Goal: Check status: Check status

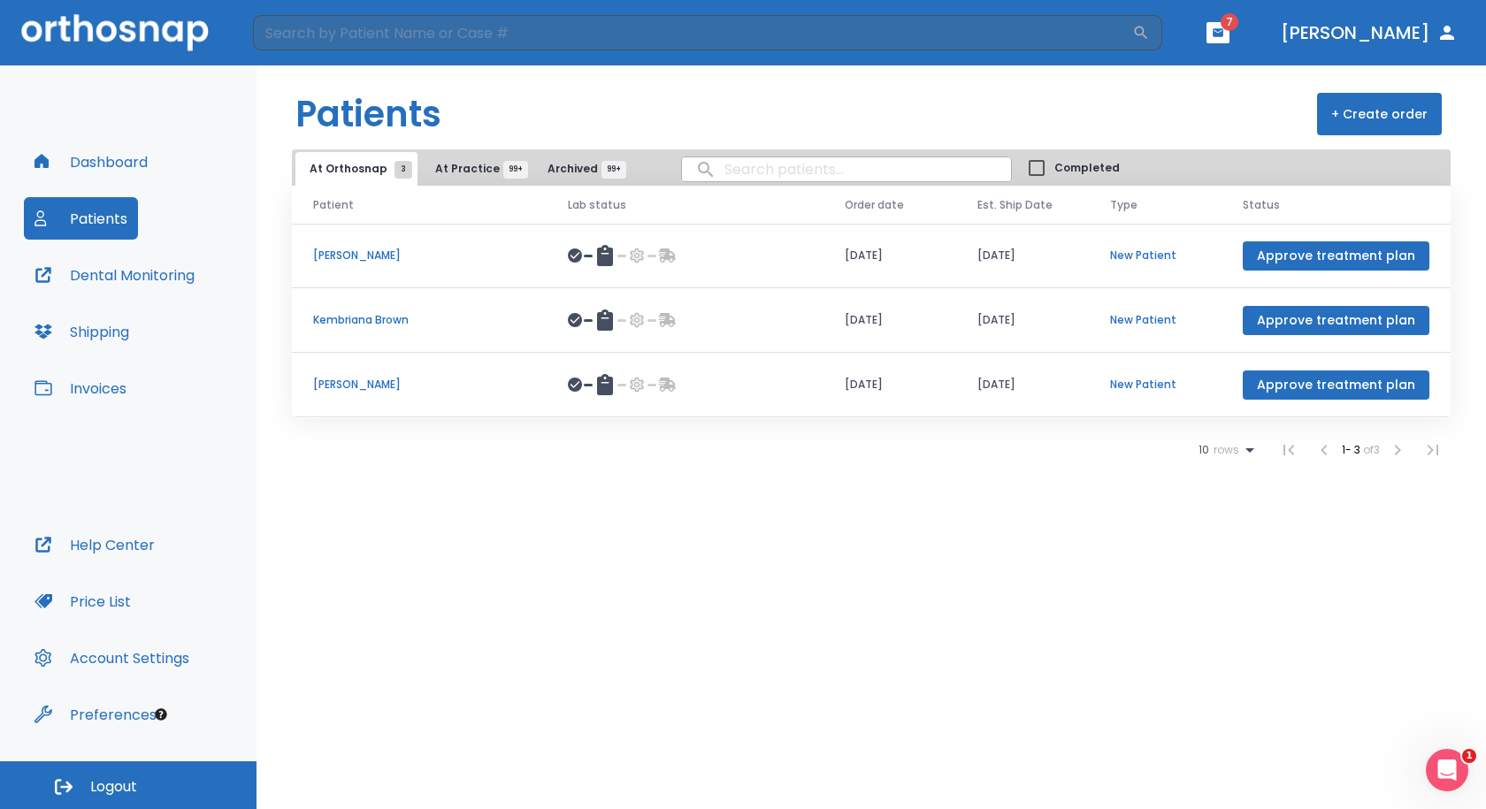
click at [354, 386] on p "[PERSON_NAME]" at bounding box center [419, 385] width 212 height 16
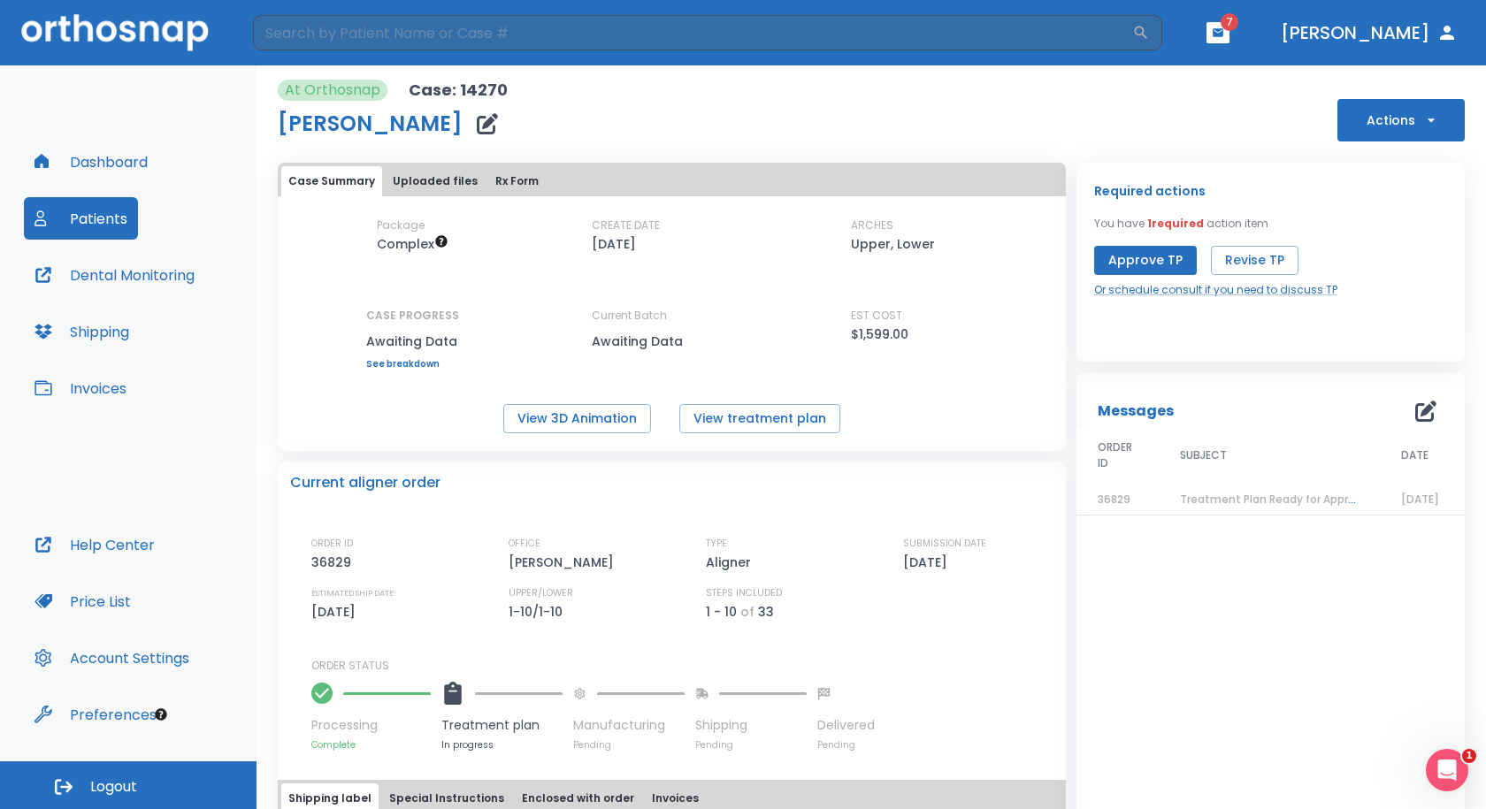
click at [1231, 500] on span "Treatment Plan Ready for Approval!" at bounding box center [1277, 499] width 195 height 15
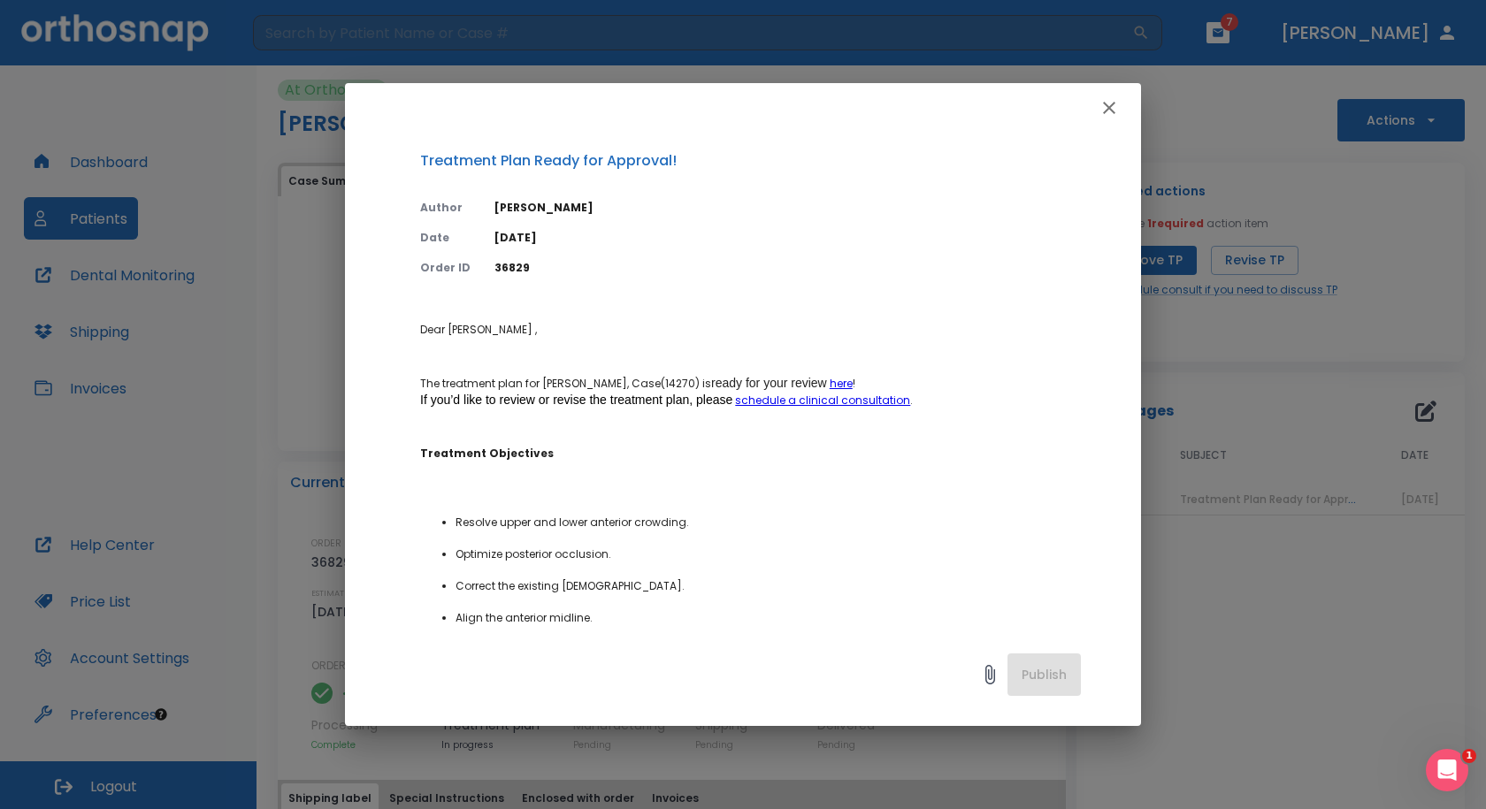
click at [1091, 118] on div at bounding box center [743, 108] width 796 height 50
click at [1103, 107] on icon "button" at bounding box center [1108, 107] width 21 height 21
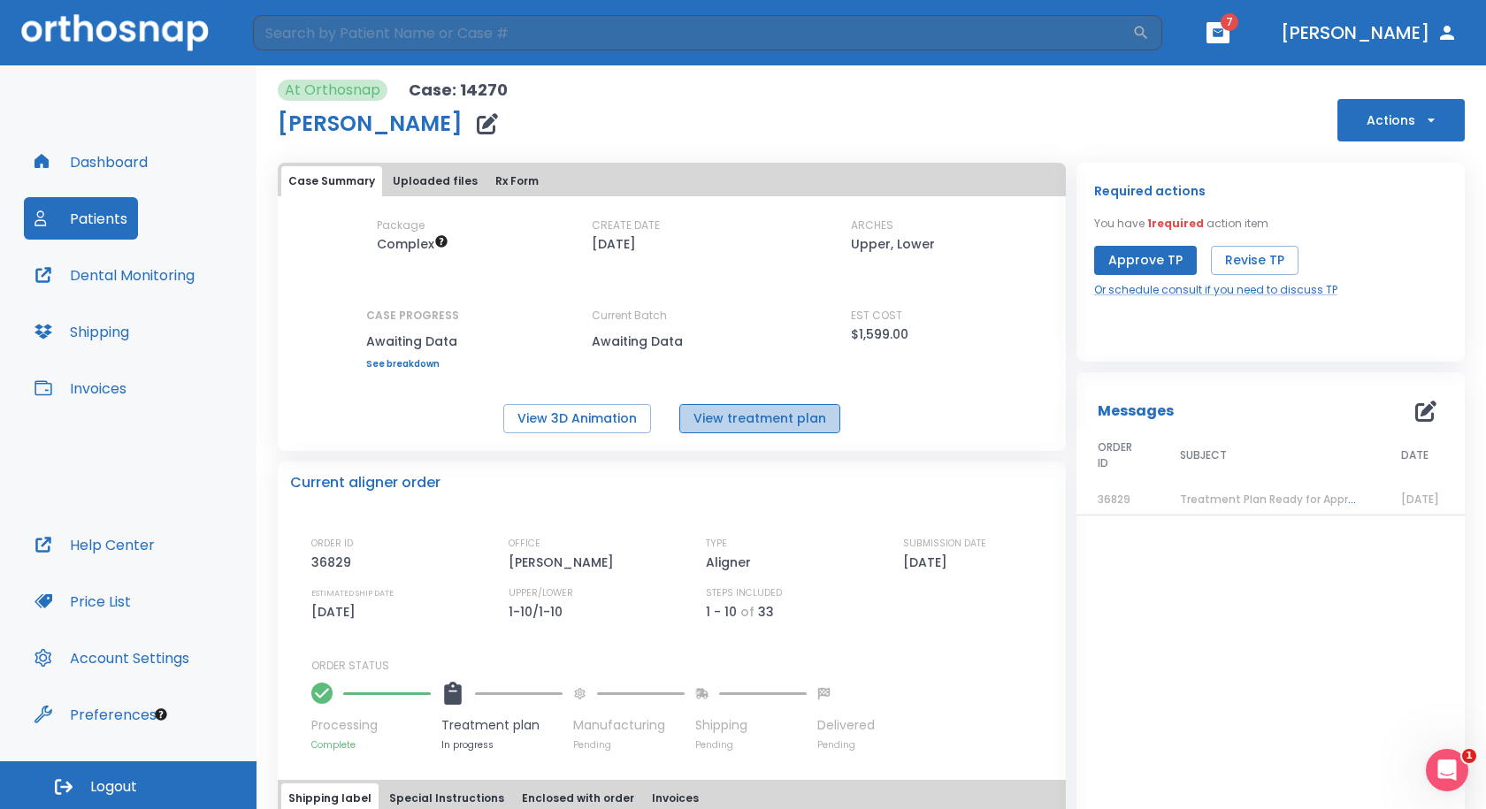
click at [761, 409] on button "View treatment plan" at bounding box center [759, 418] width 161 height 29
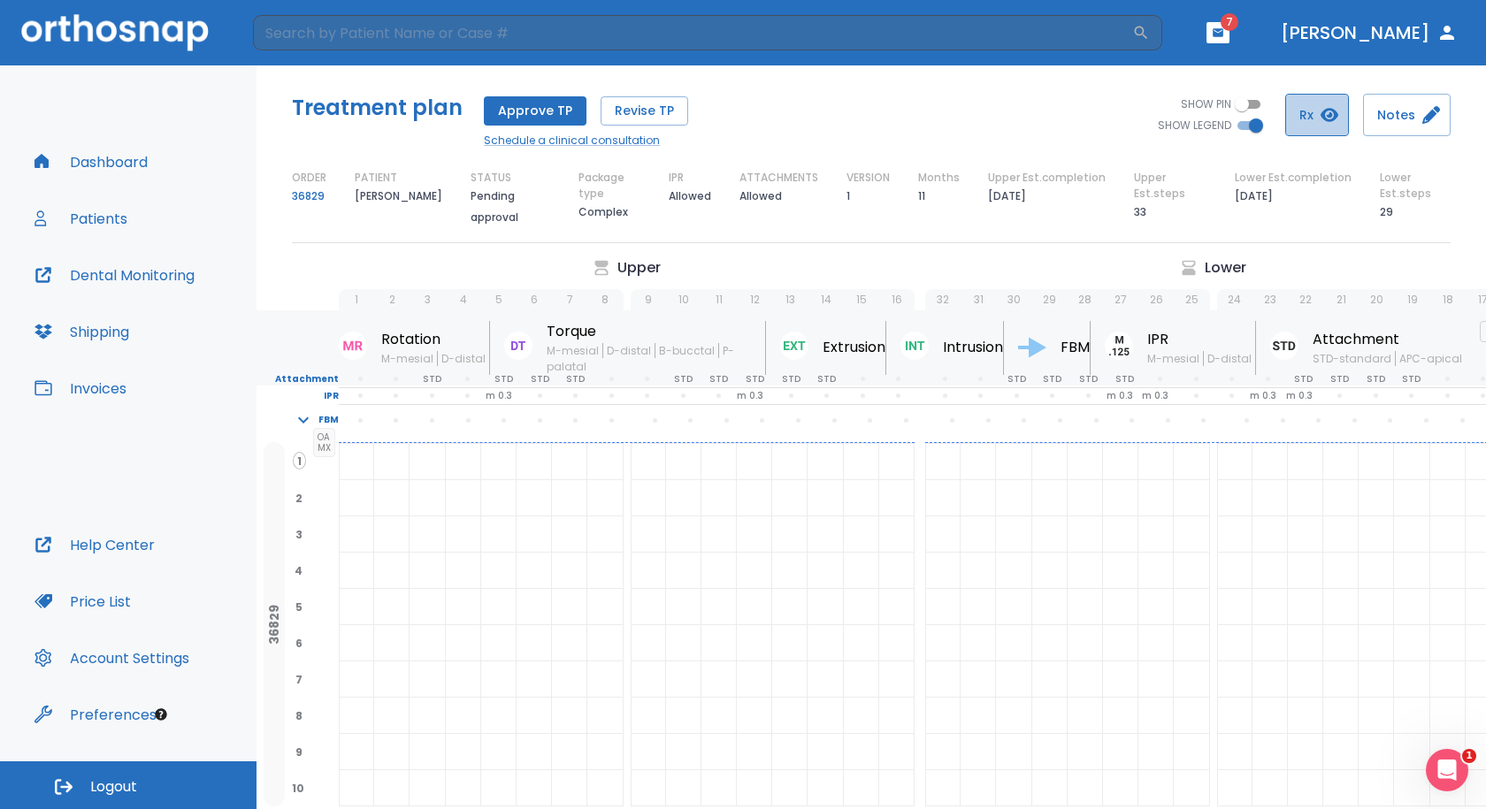
click at [1306, 112] on button "Rx" at bounding box center [1317, 115] width 64 height 42
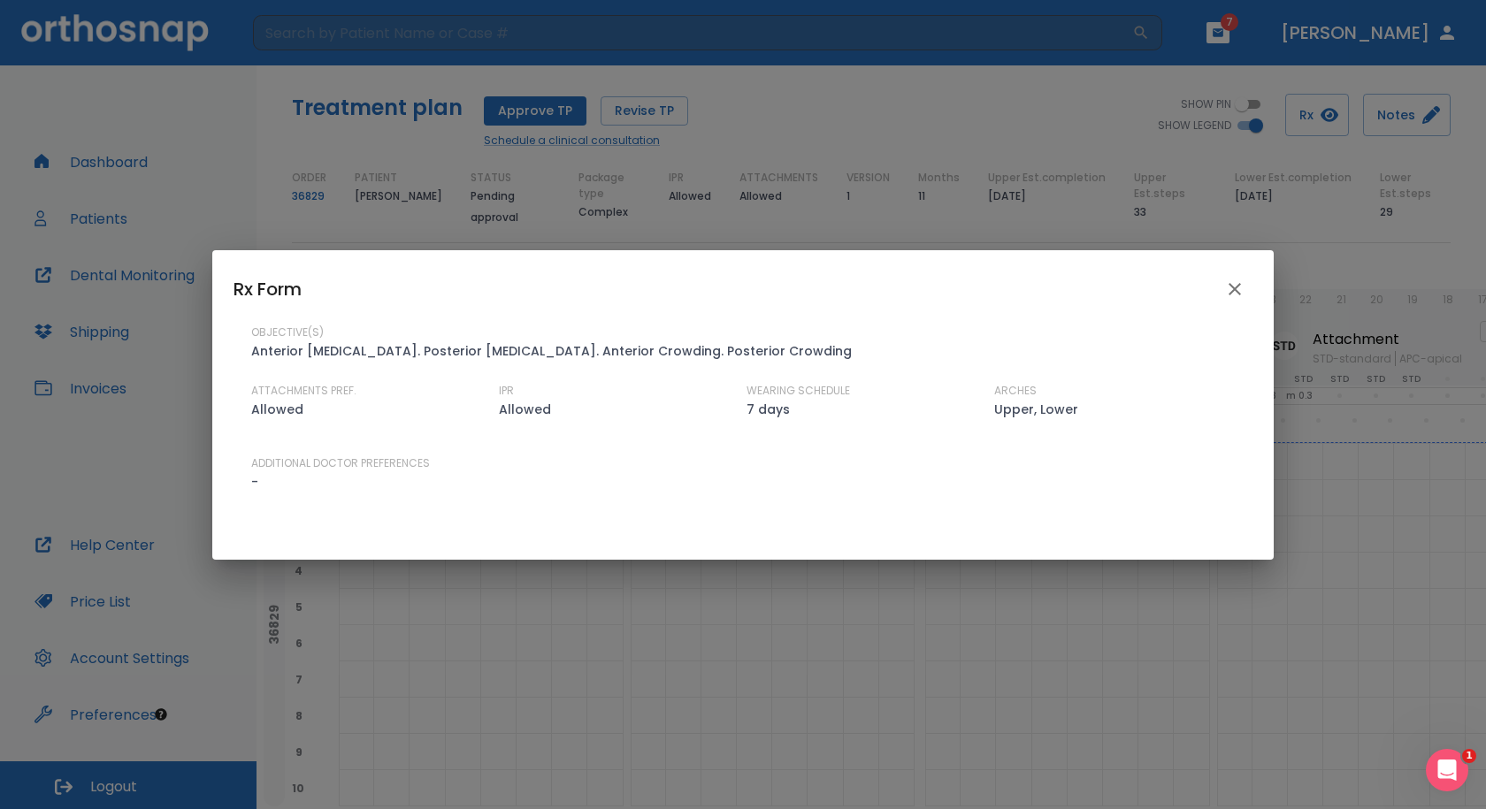
click at [1301, 226] on div "Rx Form OBJECTIVE(S) Anterior [MEDICAL_DATA]. Posterior [MEDICAL_DATA]. Anterio…" at bounding box center [743, 404] width 1486 height 809
